Goal: Submit feedback/report problem

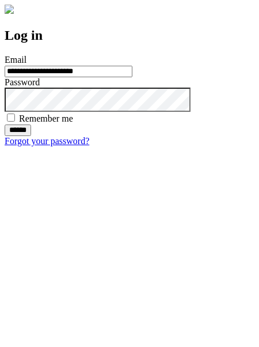
click at [31, 136] on input "******" at bounding box center [18, 131] width 27 height 12
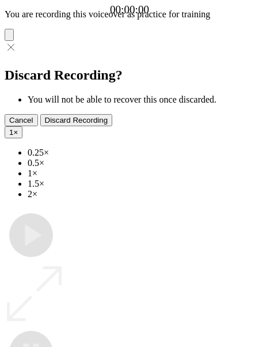
type input "**********"
